Goal: Information Seeking & Learning: Learn about a topic

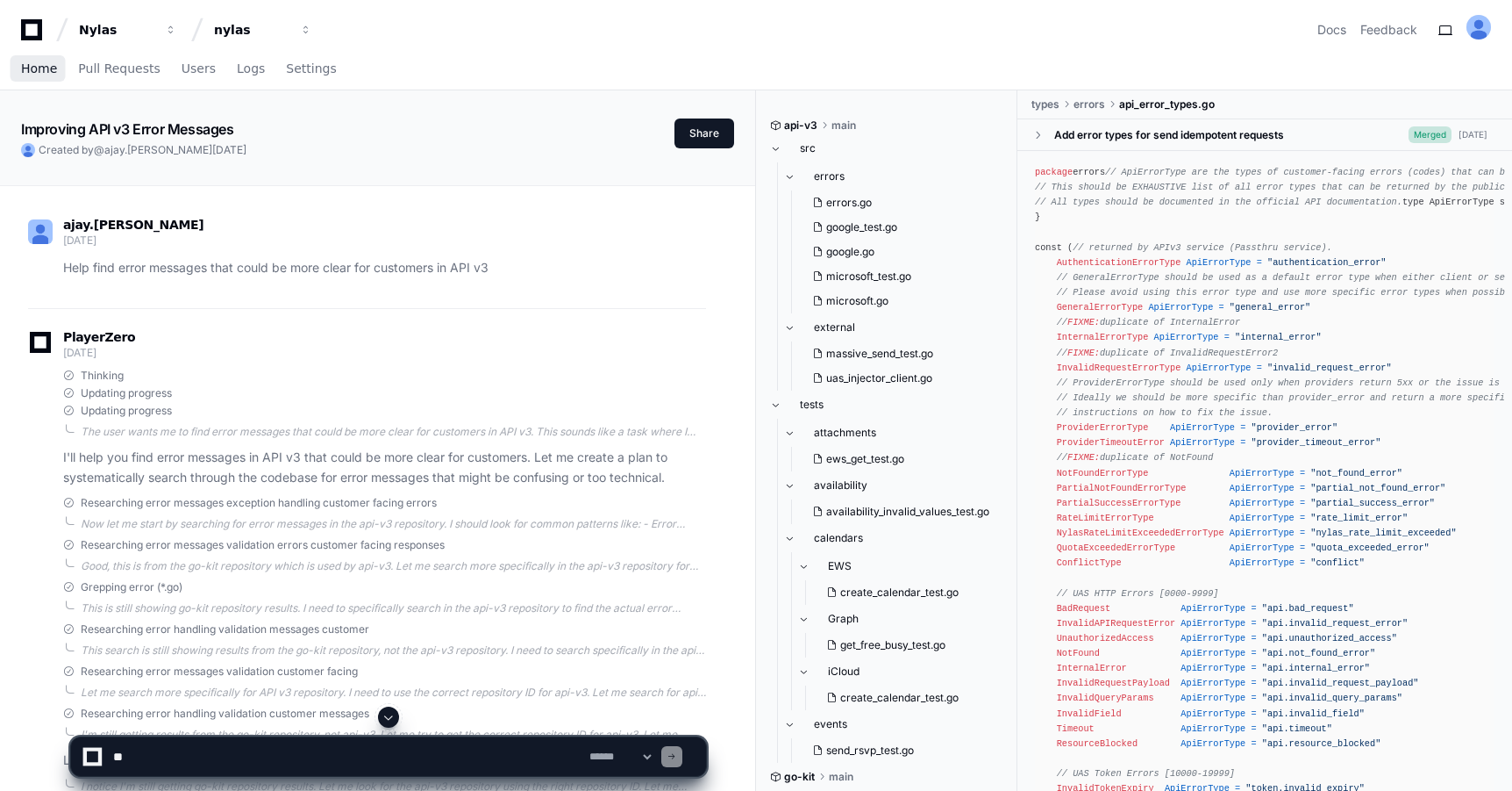
click at [48, 77] on link "Home" at bounding box center [38, 68] width 36 height 40
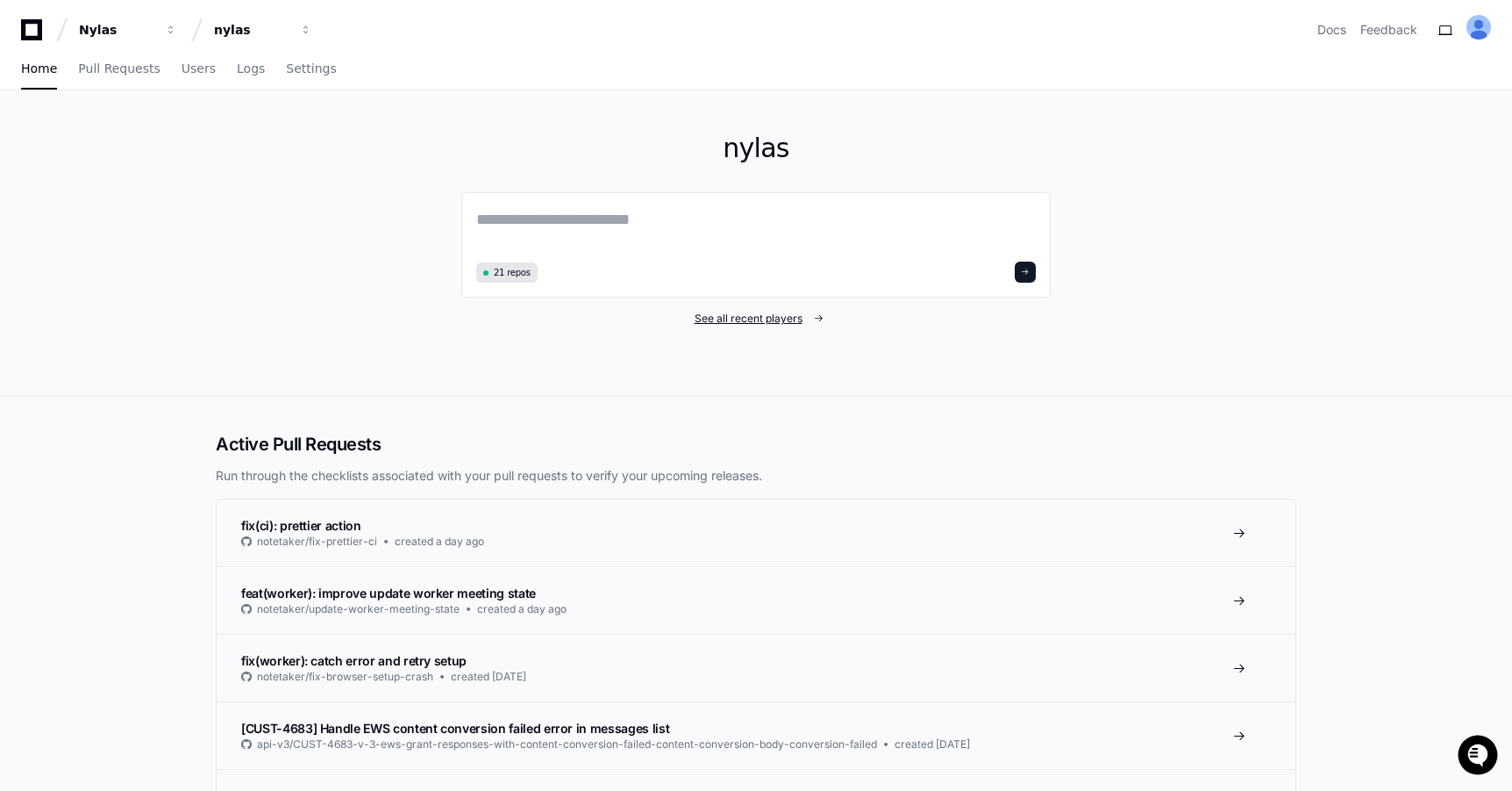
click at [738, 315] on span "See all recent players" at bounding box center [749, 318] width 108 height 14
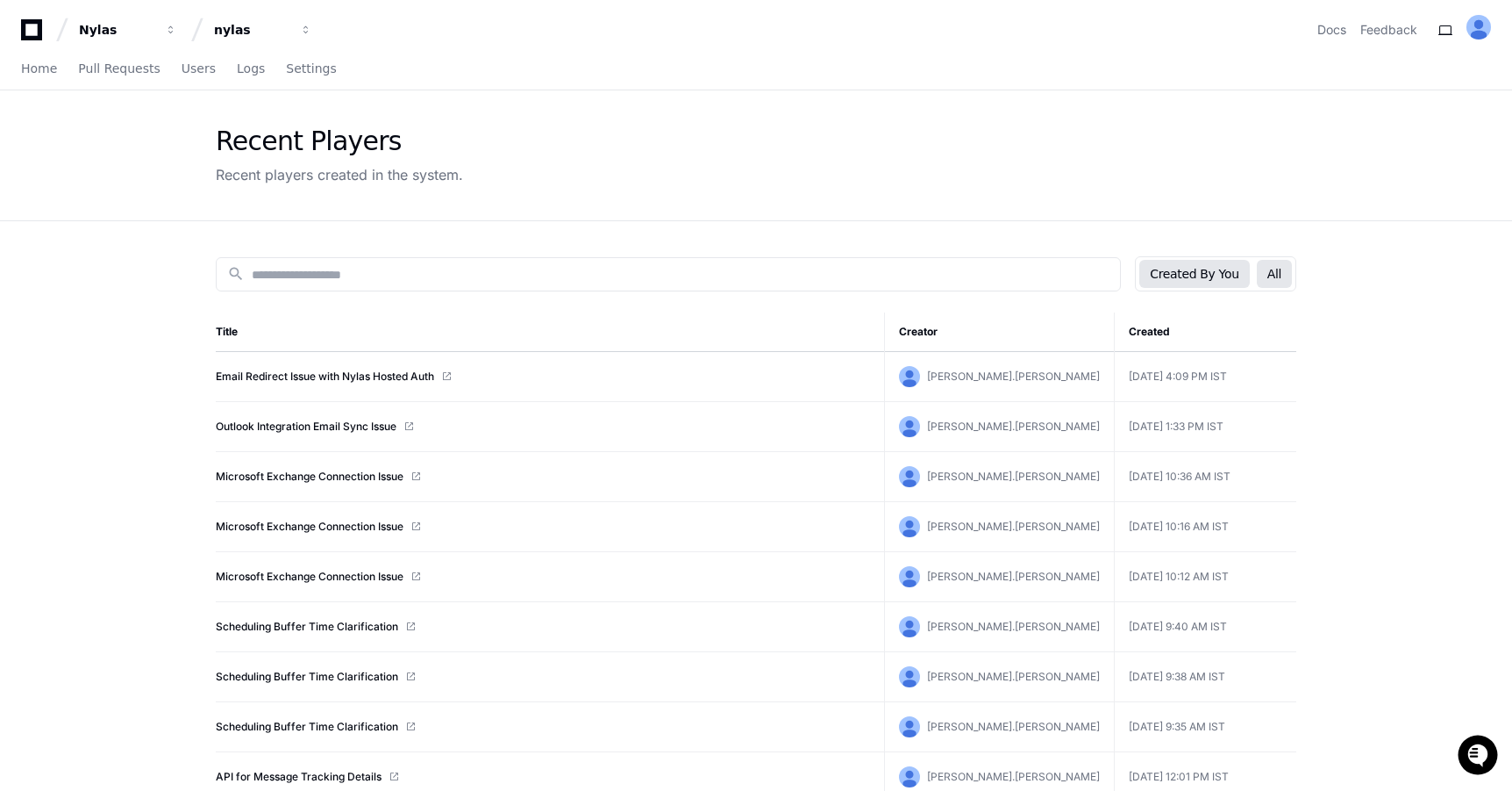
click at [1273, 276] on button "All" at bounding box center [1274, 274] width 35 height 28
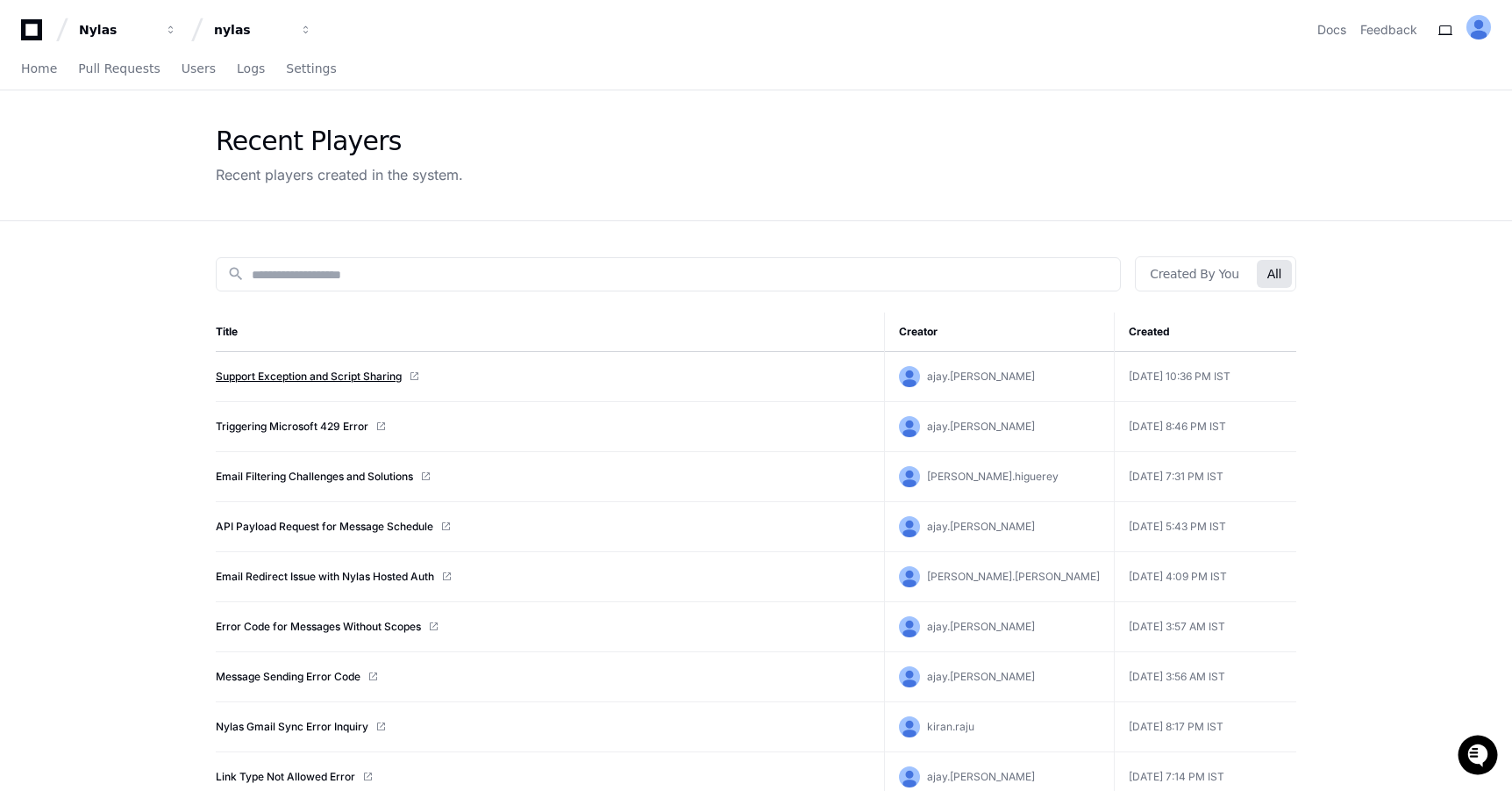
click at [318, 377] on link "Support Exception and Script Sharing" at bounding box center [308, 376] width 185 height 14
click at [244, 423] on link "Triggering Microsoft 429 Error" at bounding box center [291, 426] width 153 height 14
click at [329, 473] on link "Email Filtering Challenges and Solutions" at bounding box center [314, 476] width 198 height 14
click at [31, 76] on link "Home" at bounding box center [38, 68] width 36 height 40
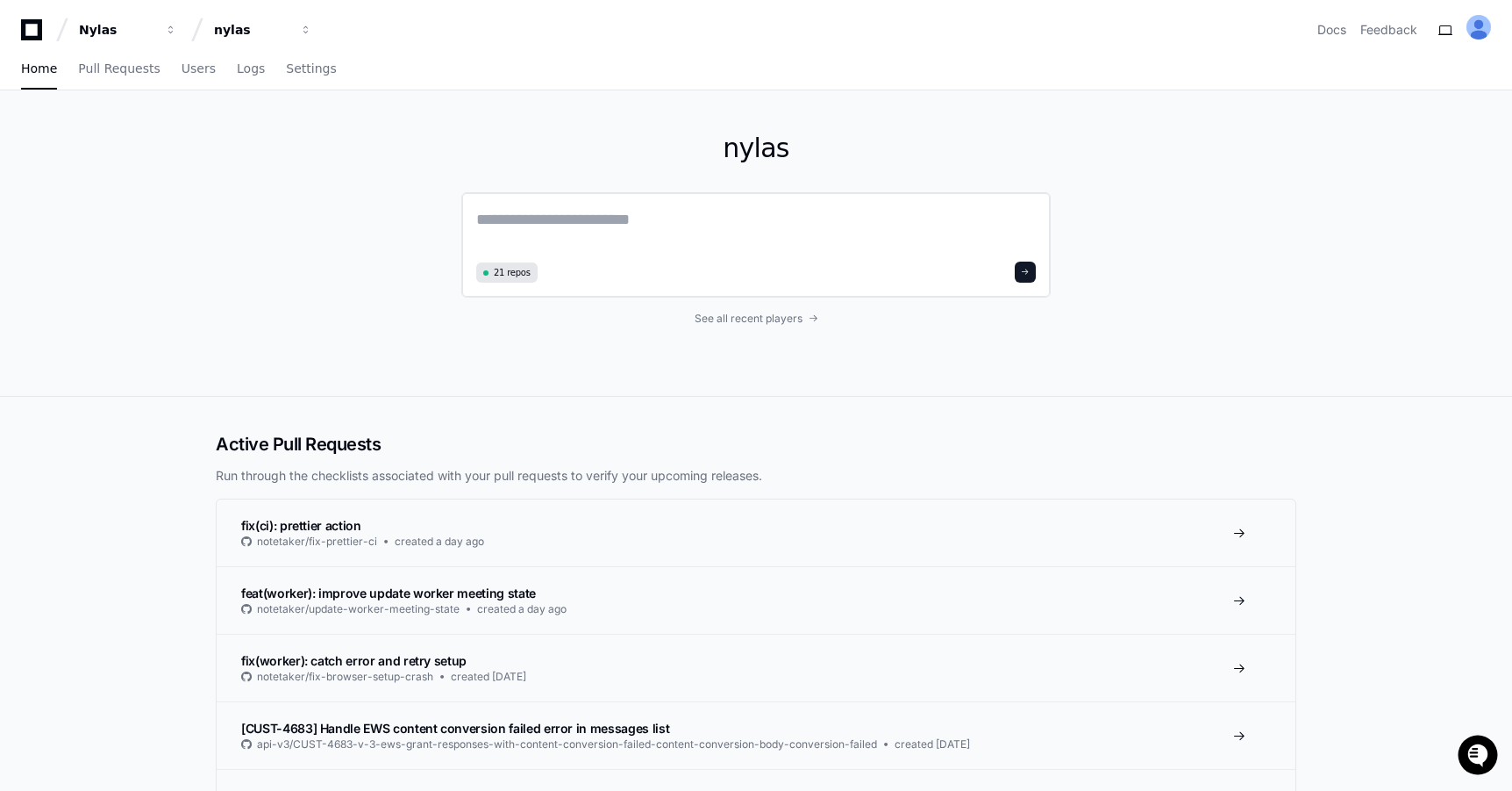
click at [509, 217] on textarea at bounding box center [755, 231] width 559 height 49
paste textarea "**********"
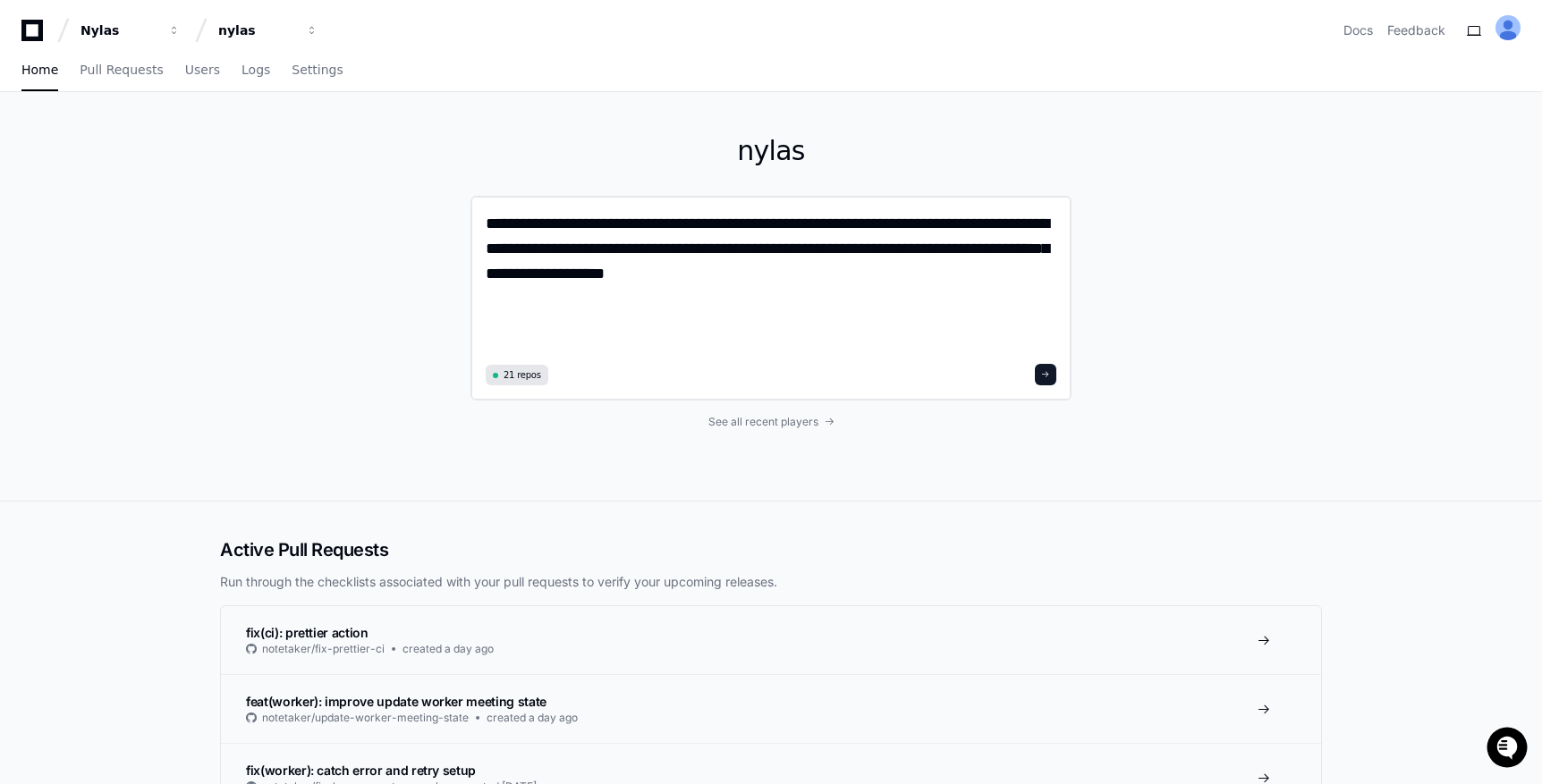
type textarea "**********"
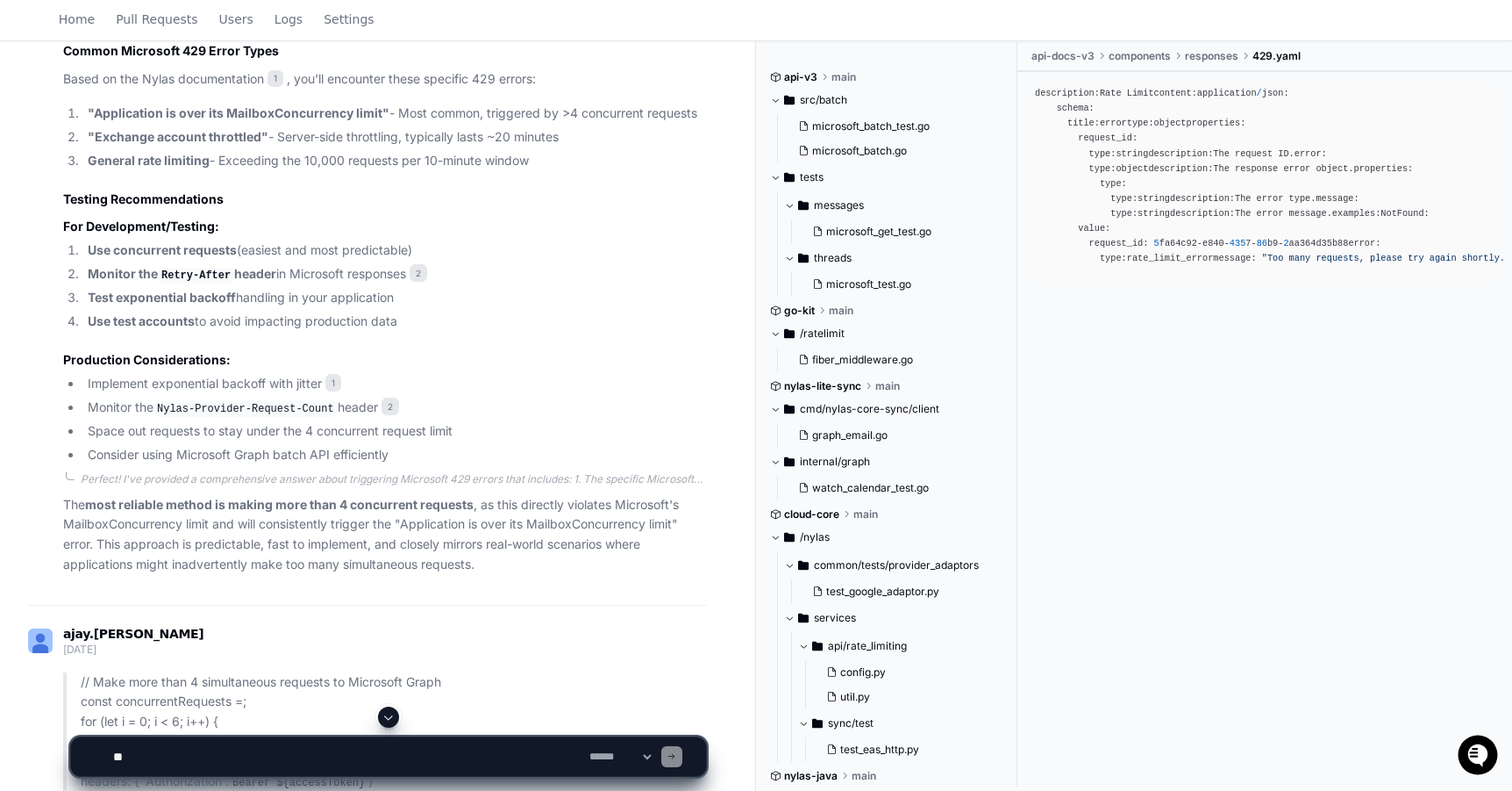
scroll to position [1812, 0]
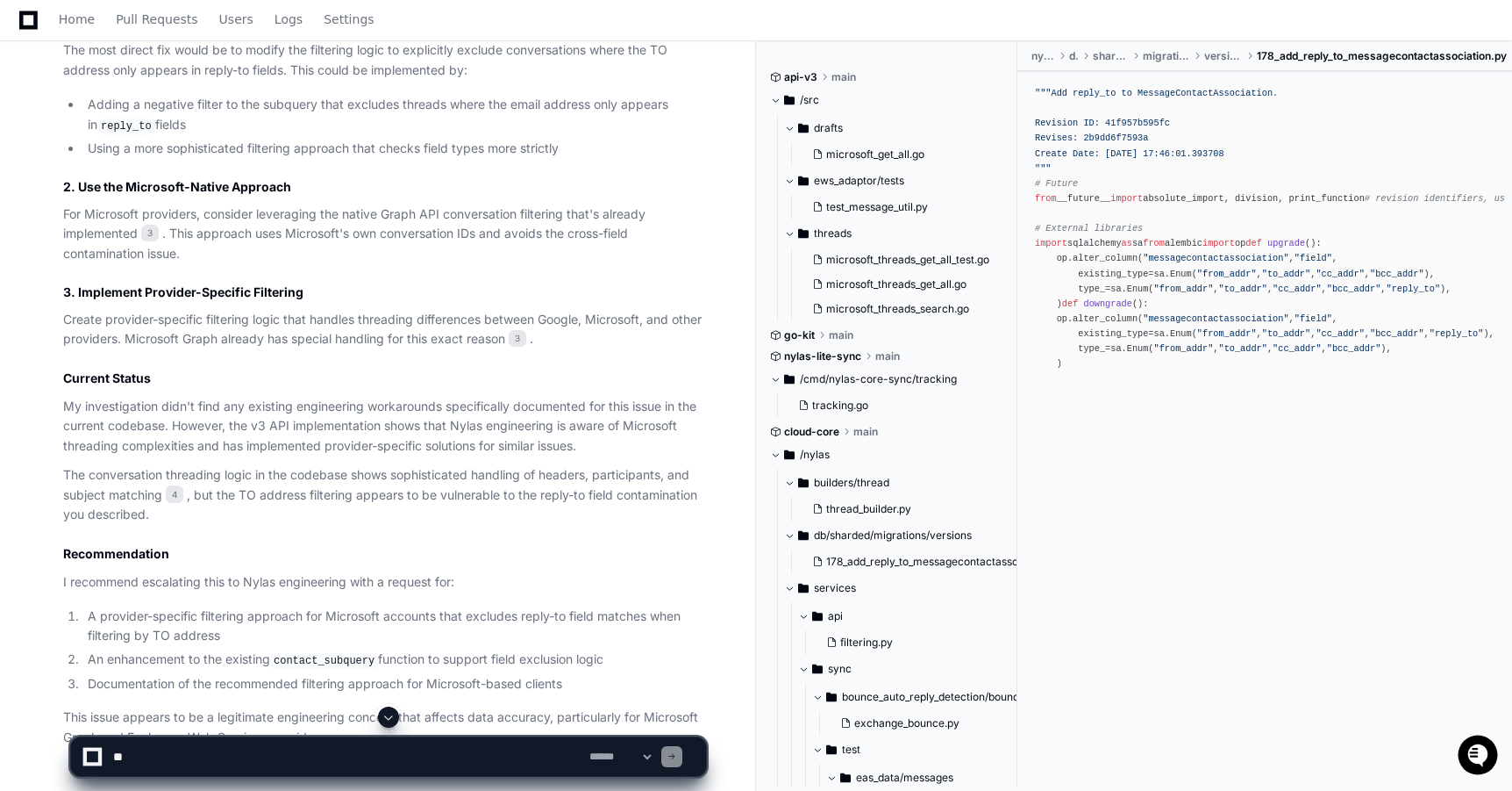
scroll to position [2101, 0]
